Goal: Obtain resource: Obtain resource

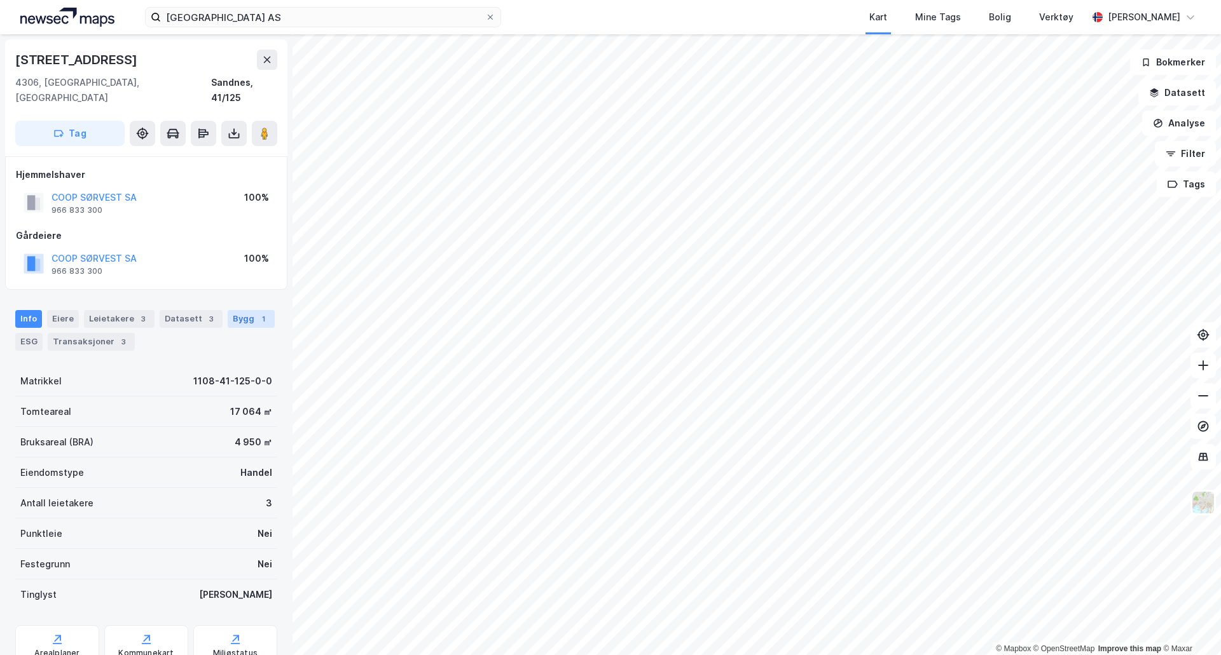
click at [234, 310] on div "Bygg 1" at bounding box center [251, 319] width 47 height 18
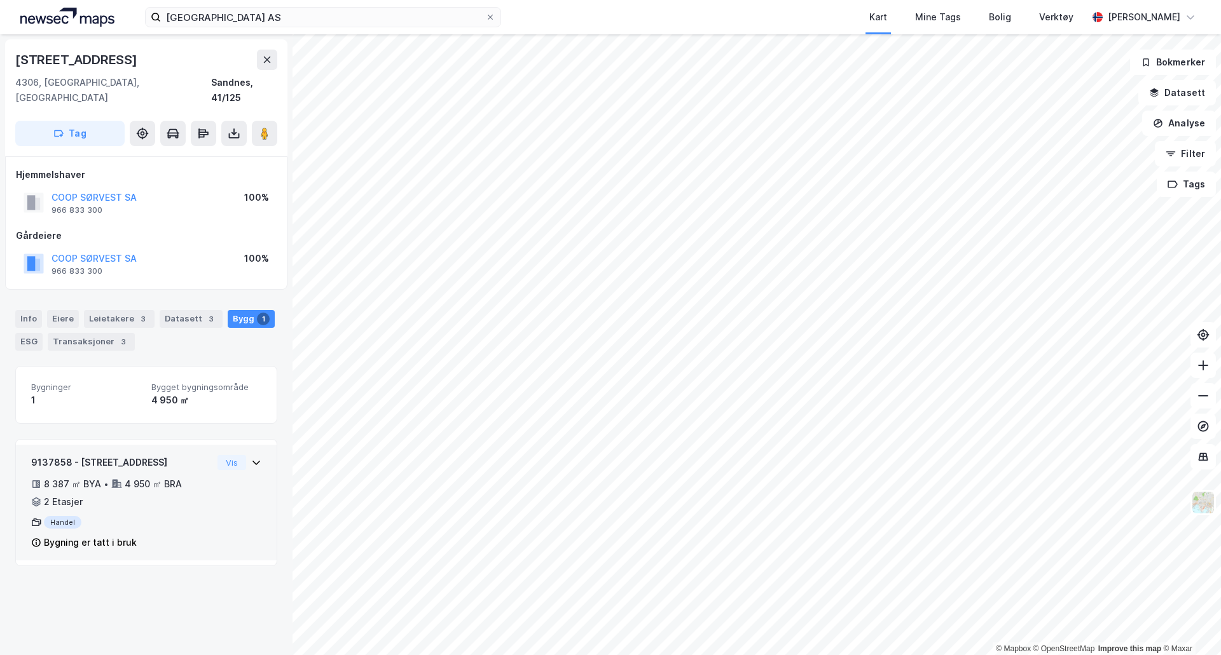
click at [256, 448] on div "9137858 - [STREET_ADDRESS] 8 387 ㎡ BYA • 4 950 ㎡ BRA • 2 Etasjer Handel Bygning…" at bounding box center [146, 503] width 261 height 116
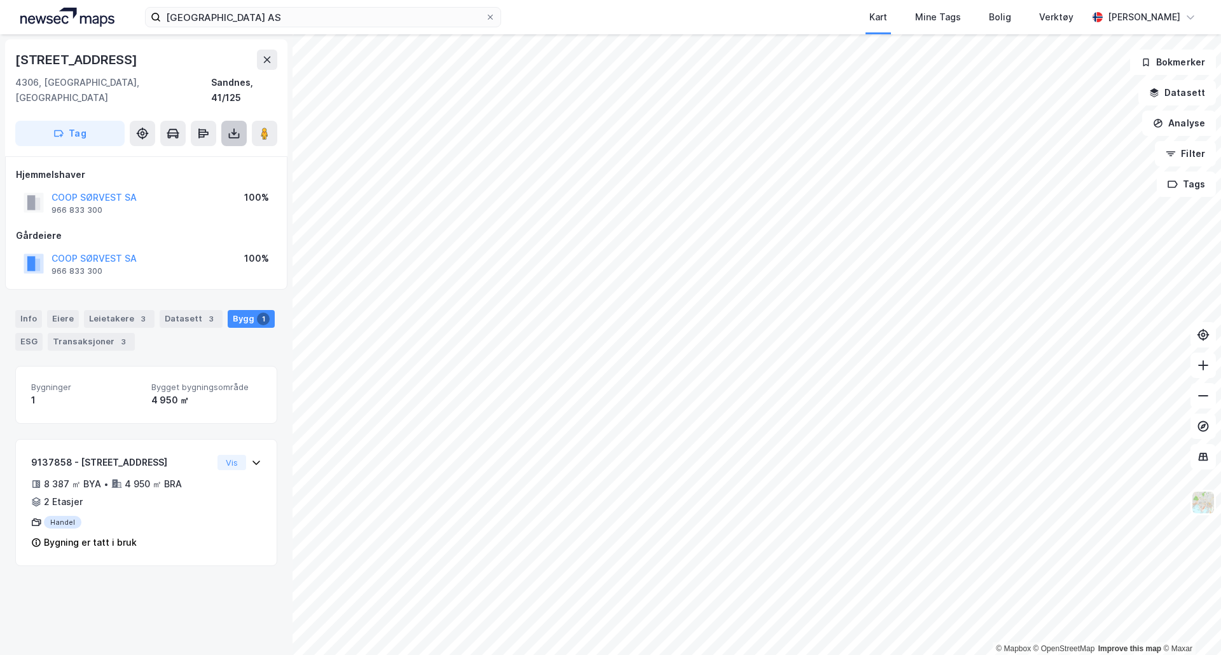
click at [228, 127] on icon at bounding box center [234, 133] width 13 height 13
click at [205, 174] on div "Last ned matrikkelrapport" at bounding box center [186, 179] width 105 height 10
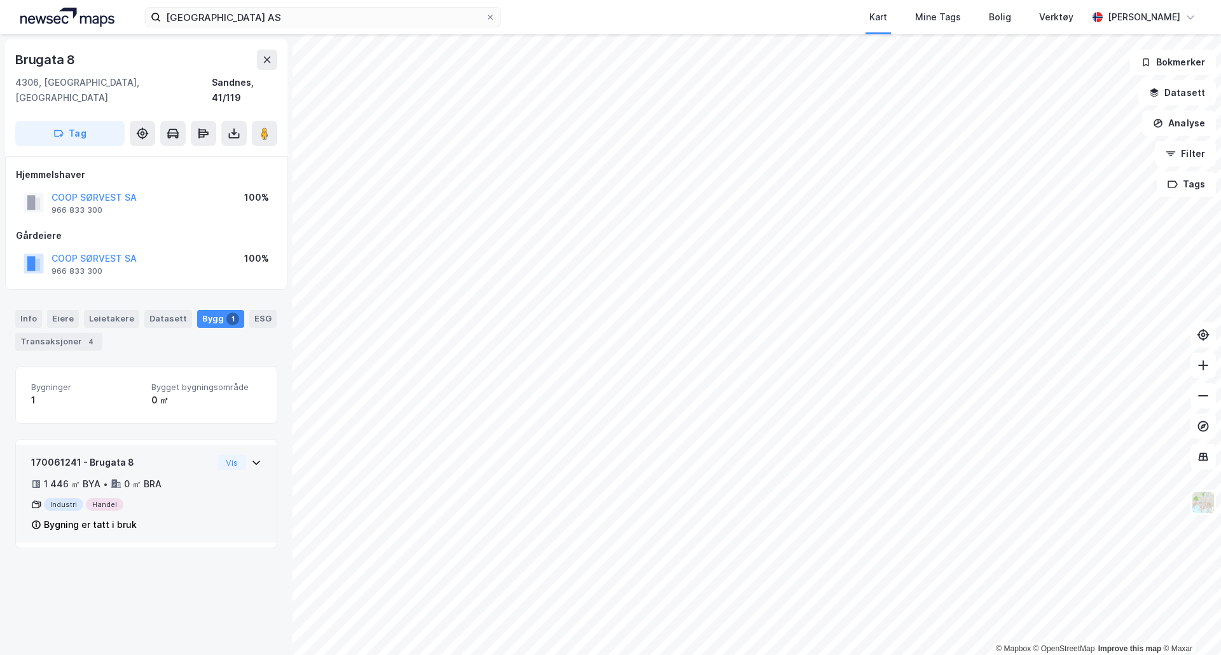
click at [211, 485] on div "170061241 - Brugata 8 1 446 ㎡ BYA • 0 ㎡ BRA Industri Handel Bygning er tatt i b…" at bounding box center [146, 499] width 230 height 88
click at [213, 483] on div "170061241 - Brugata 8 1 446 ㎡ BYA • 0 ㎡ BRA Industri Handel Bygning er tatt i b…" at bounding box center [146, 499] width 230 height 88
click at [249, 455] on div "170061241 - Brugata 8 1 446 ㎡ BYA • 0 ㎡ BRA Industri Handel Bygning er tatt i b…" at bounding box center [146, 499] width 230 height 88
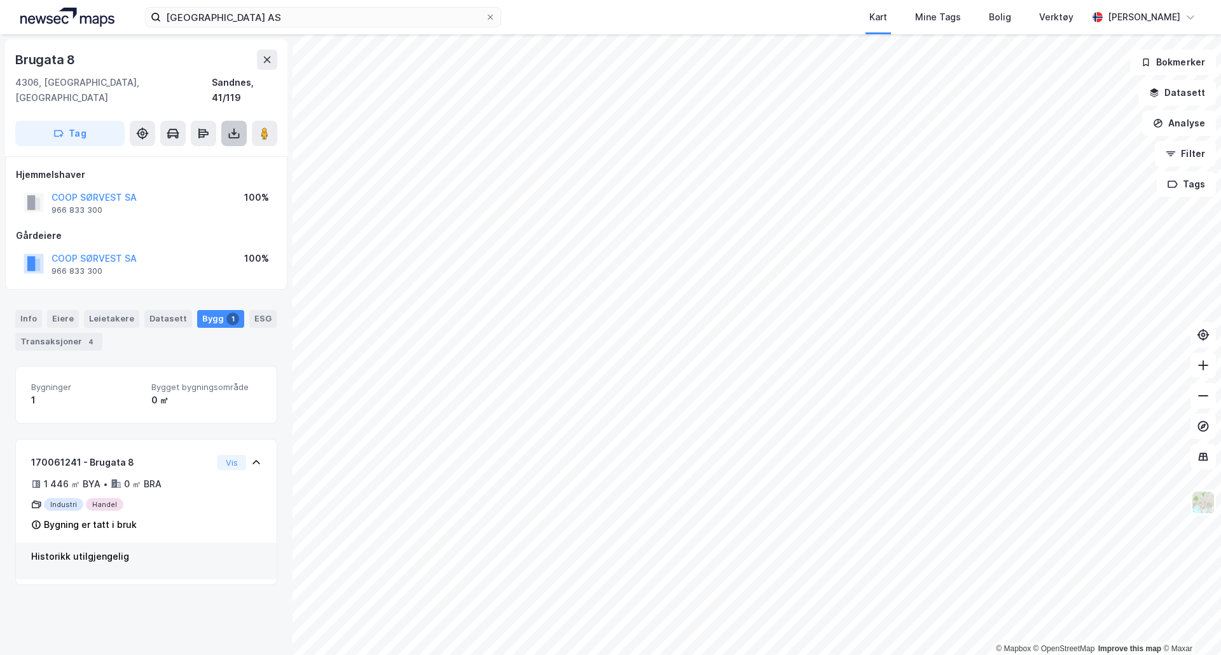
click at [228, 127] on icon at bounding box center [234, 133] width 13 height 13
click at [219, 172] on div "Last ned matrikkelrapport" at bounding box center [178, 179] width 135 height 20
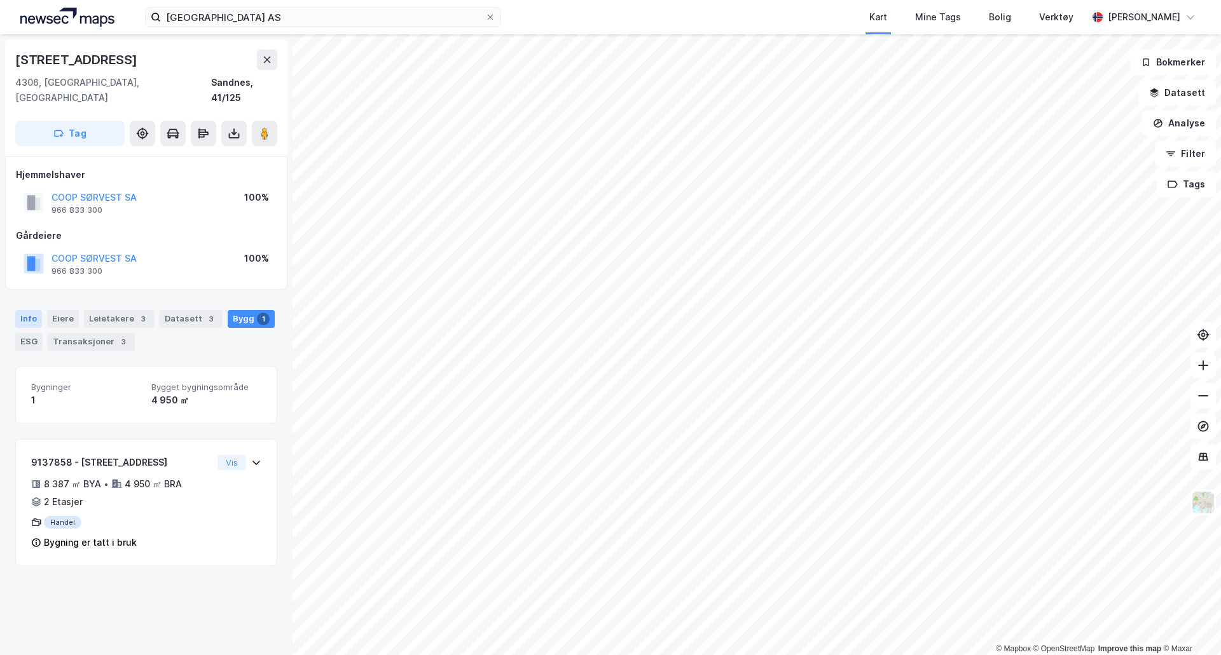
click at [27, 310] on div "Info" at bounding box center [28, 319] width 27 height 18
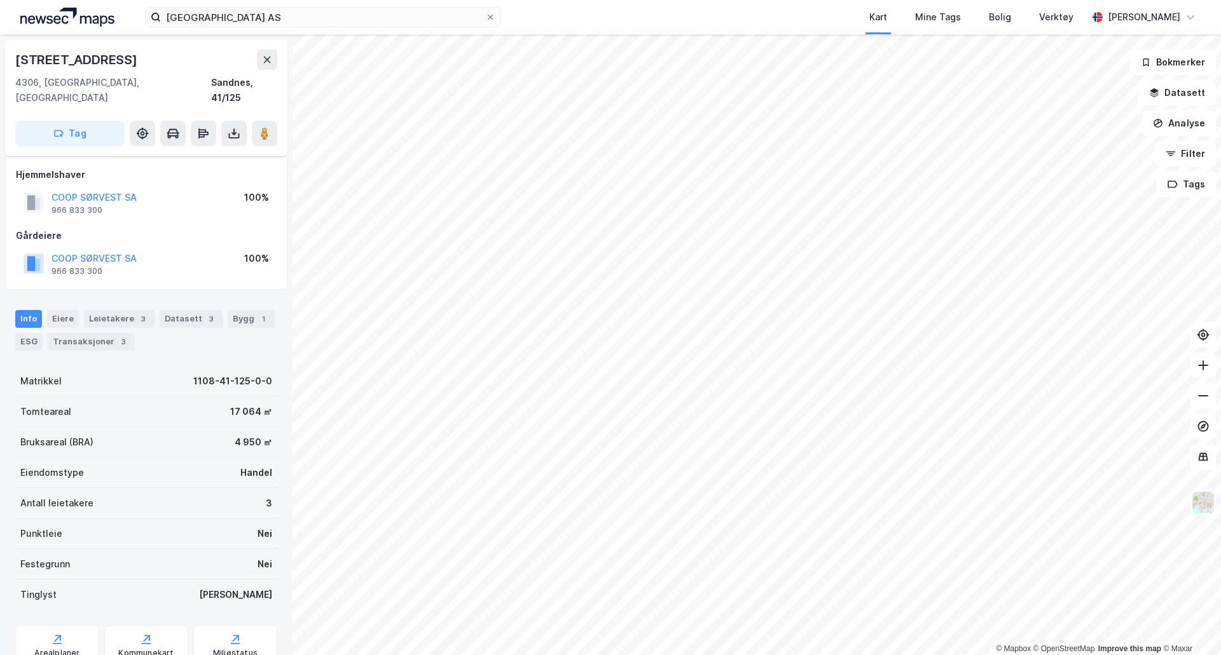
scroll to position [37, 0]
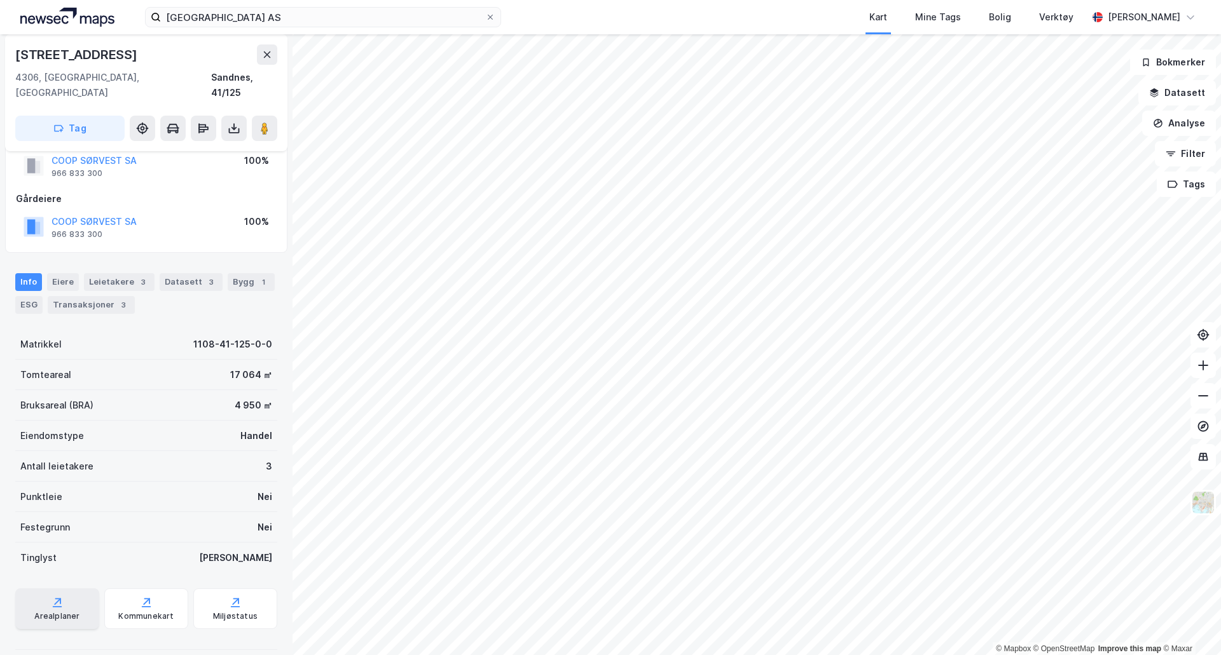
click at [64, 612] on div "Arealplaner" at bounding box center [56, 617] width 45 height 10
